Goal: Register for event/course

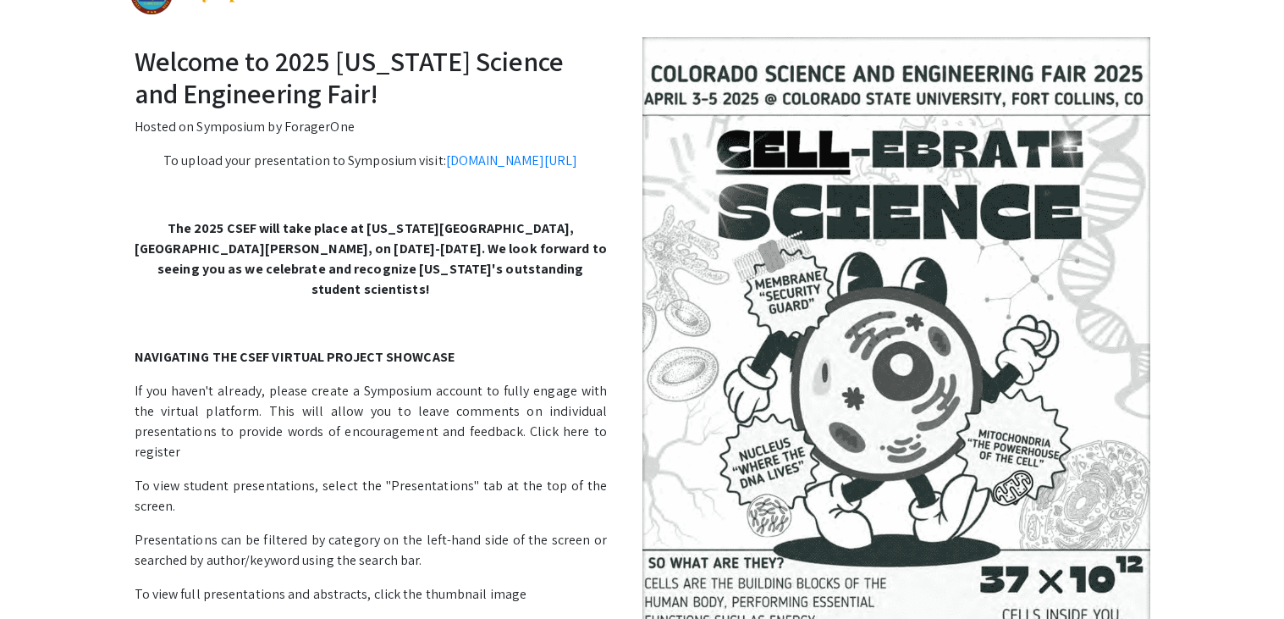
scroll to position [43, 0]
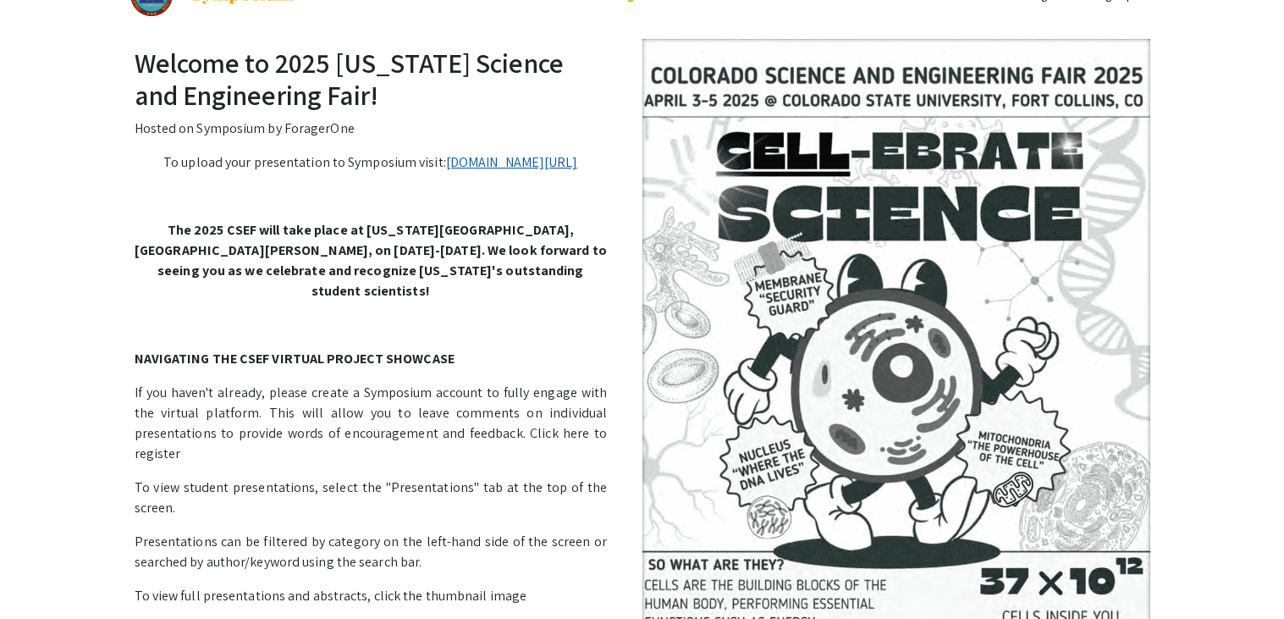
click at [451, 160] on link "symposium.foragerone.com/2025-csef/submission" at bounding box center [512, 162] width 132 height 18
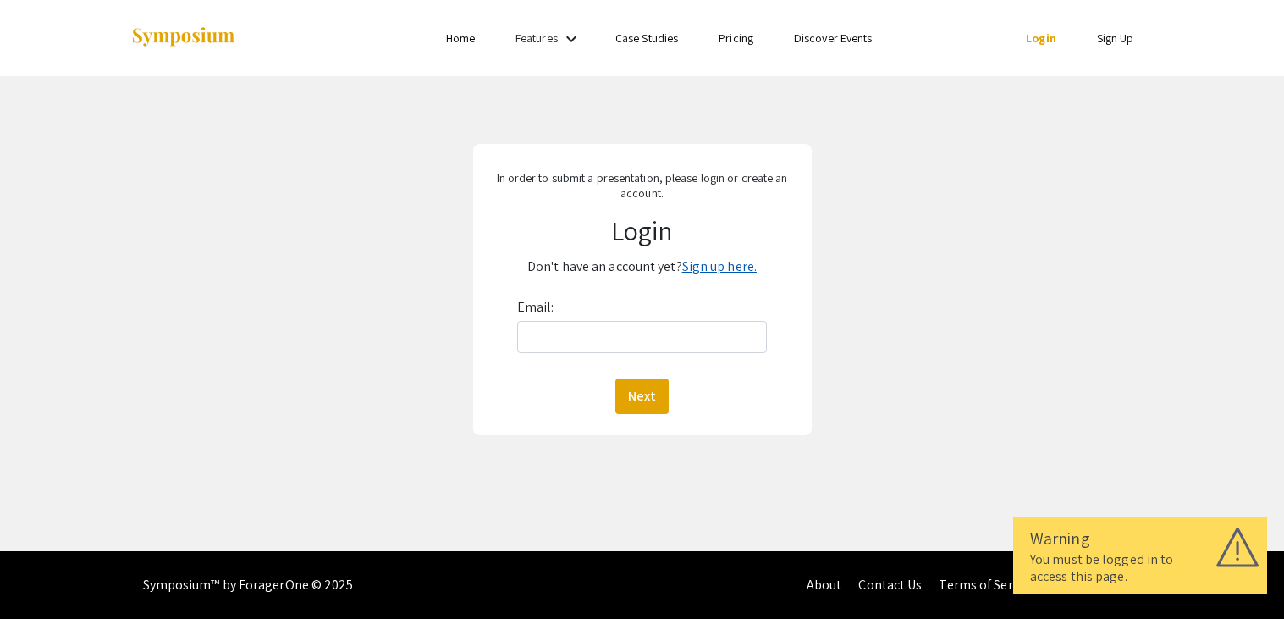
click at [699, 266] on link "Sign up here." at bounding box center [719, 266] width 74 height 18
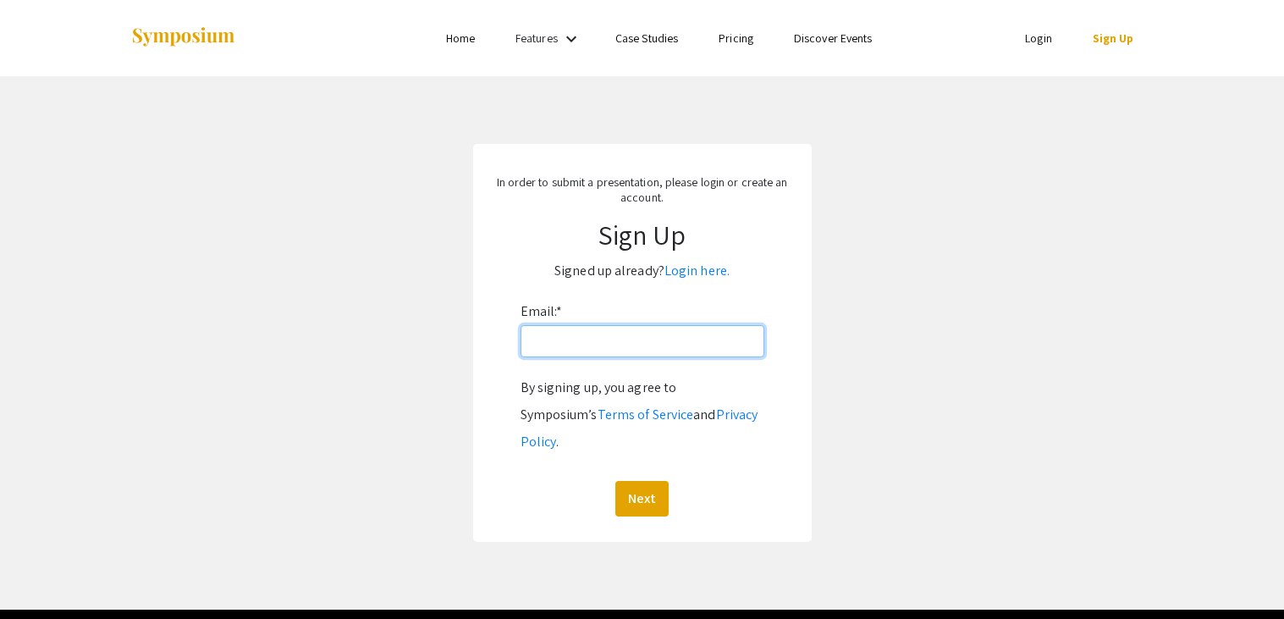
click at [584, 344] on input "Email: *" at bounding box center [642, 341] width 244 height 32
